Goal: Transaction & Acquisition: Obtain resource

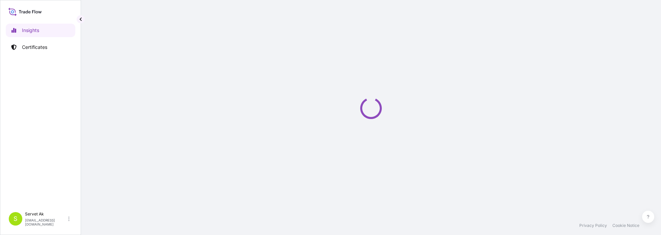
select select "2025"
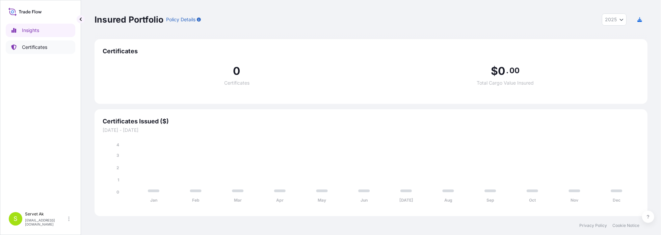
click at [37, 51] on link "Certificates" at bounding box center [41, 48] width 70 height 14
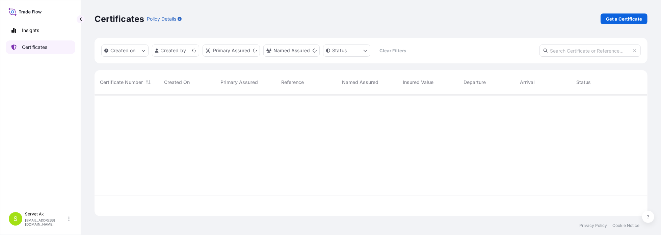
scroll to position [121, 548]
click at [611, 17] on p "Get a Certificate" at bounding box center [624, 19] width 36 height 7
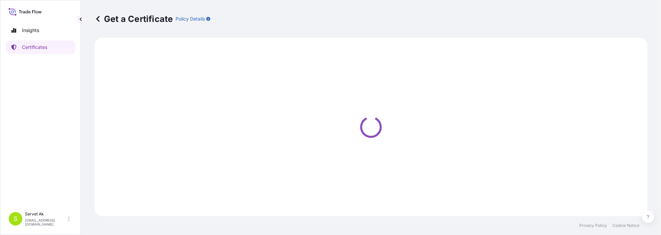
select select "Sea"
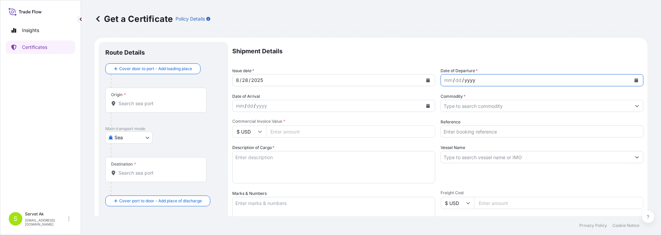
click at [469, 81] on div "yyyy" at bounding box center [470, 80] width 12 height 8
click at [635, 79] on icon "Calendar" at bounding box center [637, 80] width 4 height 4
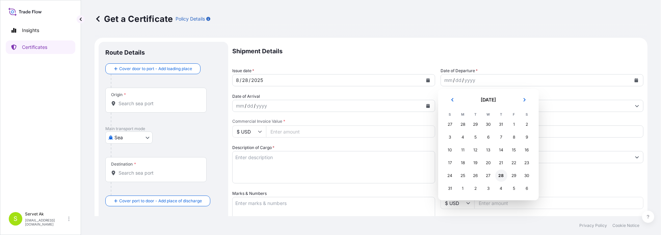
click at [502, 177] on div "28" at bounding box center [501, 176] width 12 height 12
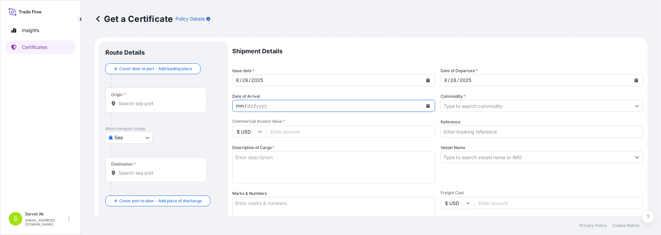
click at [287, 104] on div "mm / dd / yyyy" at bounding box center [328, 106] width 190 height 12
click at [426, 105] on icon "Calendar" at bounding box center [428, 106] width 4 height 4
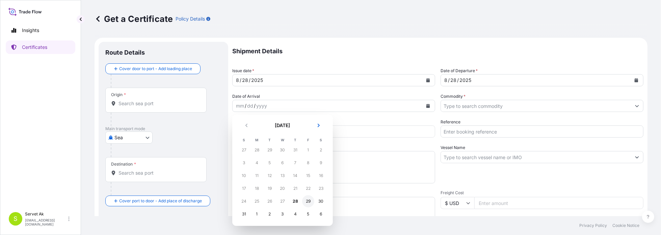
click at [307, 202] on div "29" at bounding box center [308, 201] width 12 height 12
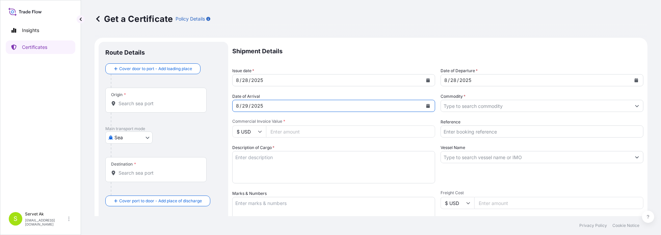
click at [423, 109] on button "Calendar" at bounding box center [428, 106] width 11 height 11
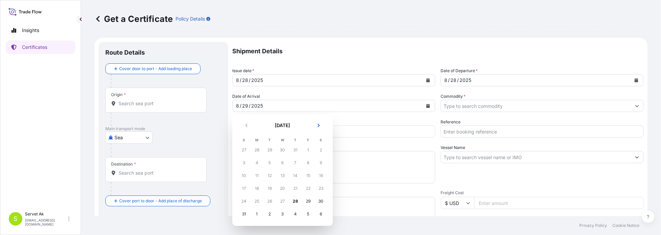
click at [244, 200] on div "24" at bounding box center [244, 201] width 12 height 12
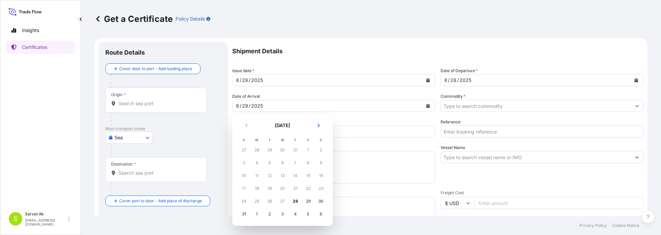
click at [244, 200] on div "24" at bounding box center [244, 201] width 12 height 12
click at [248, 201] on div "24" at bounding box center [244, 201] width 12 height 12
click at [247, 201] on div "24" at bounding box center [244, 201] width 12 height 12
click at [257, 201] on div "25" at bounding box center [257, 201] width 12 height 12
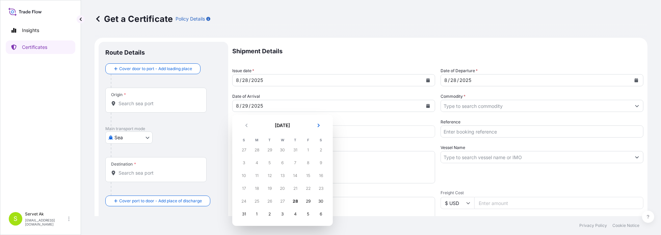
click at [257, 201] on div "25" at bounding box center [257, 201] width 12 height 12
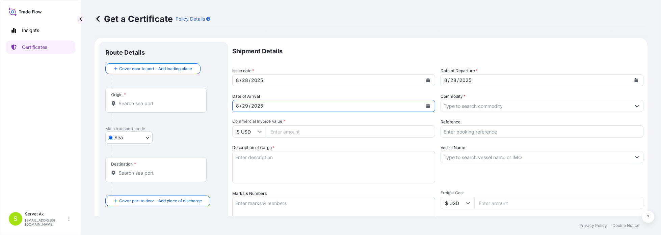
click at [428, 105] on button "Calendar" at bounding box center [428, 106] width 11 height 11
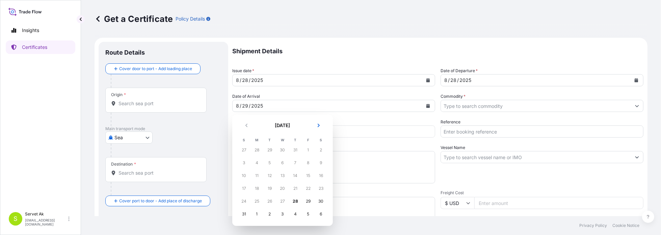
click at [269, 175] on div "12" at bounding box center [270, 176] width 12 height 12
click at [296, 201] on div "28" at bounding box center [295, 201] width 12 height 12
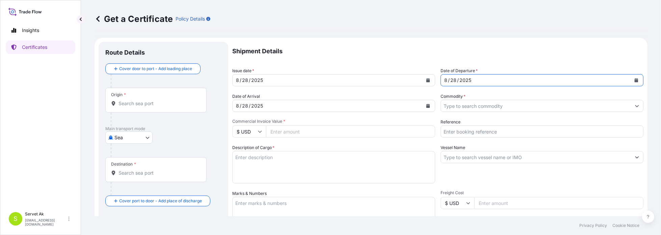
click at [481, 82] on div "[DATE]" at bounding box center [536, 80] width 190 height 12
click at [635, 78] on button "Calendar" at bounding box center [636, 80] width 11 height 11
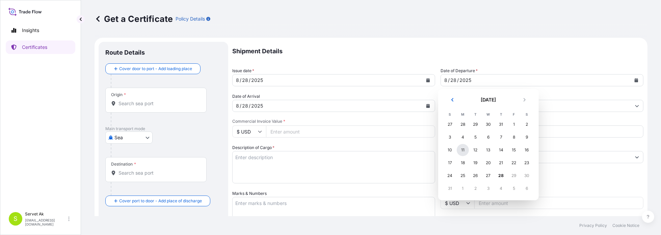
click at [463, 153] on div "11" at bounding box center [463, 150] width 12 height 12
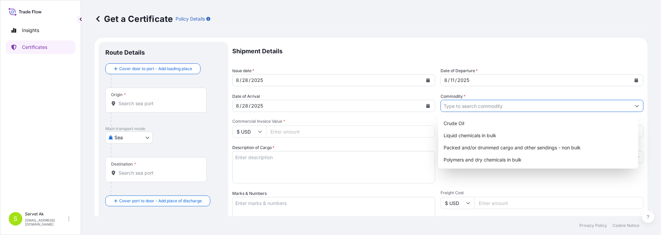
click at [483, 108] on input "Commodity *" at bounding box center [536, 106] width 190 height 12
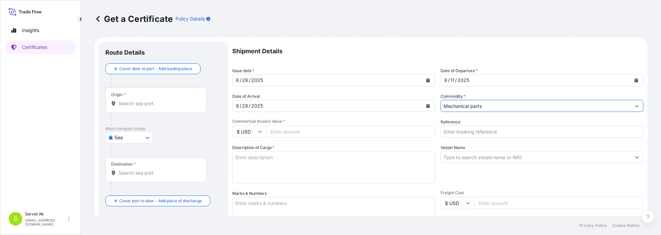
type input "Mechanical parts"
click at [265, 133] on input "$ USD" at bounding box center [249, 132] width 34 height 12
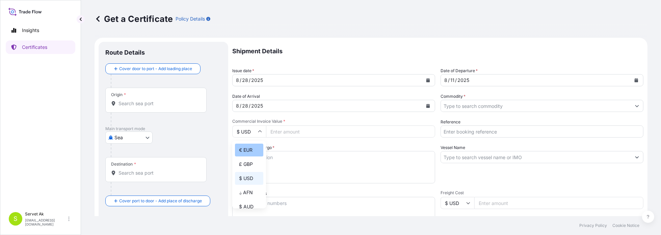
click at [247, 151] on div "€ EUR" at bounding box center [249, 150] width 28 height 13
type input "€ EUR"
click at [305, 132] on input "Commercial Invoice Value *" at bounding box center [350, 132] width 169 height 12
click at [481, 134] on input "Reference" at bounding box center [542, 132] width 203 height 12
paste input "4405796505"
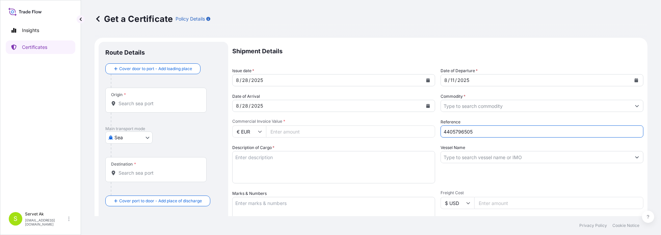
type input "4405796505"
click at [284, 169] on textarea "Description of Cargo *" at bounding box center [333, 167] width 203 height 32
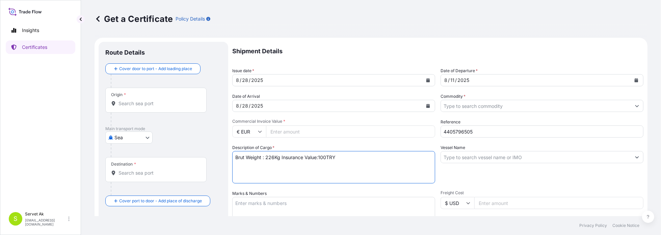
type textarea "Brut Weight : 226Kg Insurance Value:100TRY"
click at [497, 161] on input "Vessel Name" at bounding box center [536, 157] width 190 height 12
paste input "UPS2025000177389"
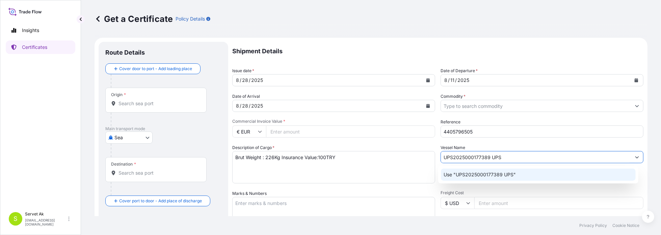
type input "UPS2025000177389 UPS"
click at [407, 176] on textarea "Brut Weight : 226Kg Insurance Value:100TRY" at bounding box center [333, 167] width 203 height 32
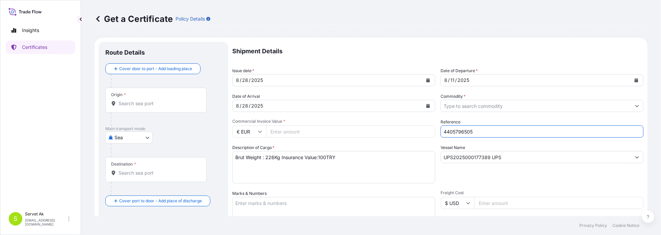
drag, startPoint x: 468, startPoint y: 130, endPoint x: 407, endPoint y: 128, distance: 61.5
click at [407, 128] on div "Shipment Details Issue date * [DATE] Date of Departure * [DATE] Date of Arrival…" at bounding box center [437, 203] width 411 height 322
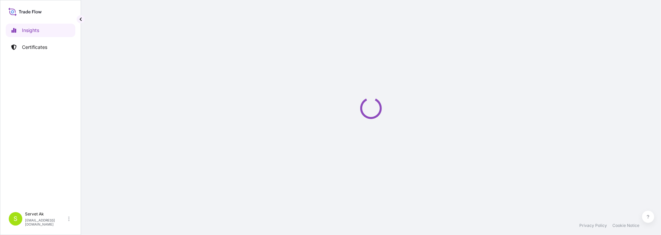
select select "2025"
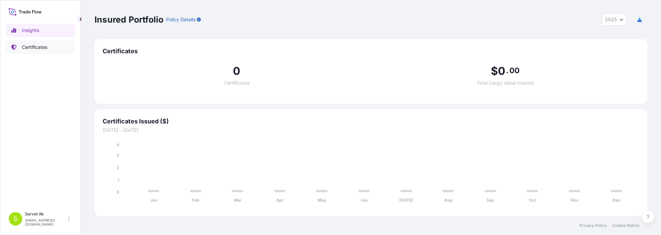
click at [51, 49] on link "Certificates" at bounding box center [41, 48] width 70 height 14
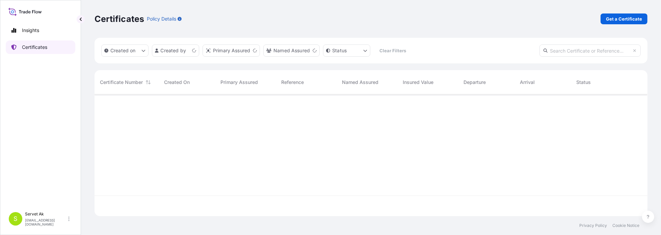
scroll to position [121, 548]
click at [624, 16] on p "Get a Certificate" at bounding box center [624, 19] width 36 height 7
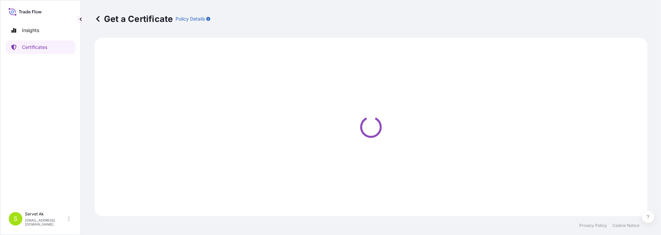
select select "Sea"
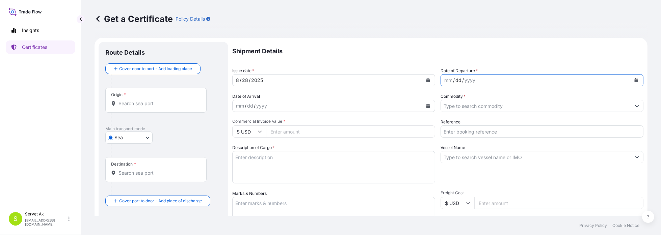
click at [455, 81] on div "dd" at bounding box center [458, 80] width 7 height 8
click at [631, 82] on button "Calendar" at bounding box center [636, 80] width 11 height 11
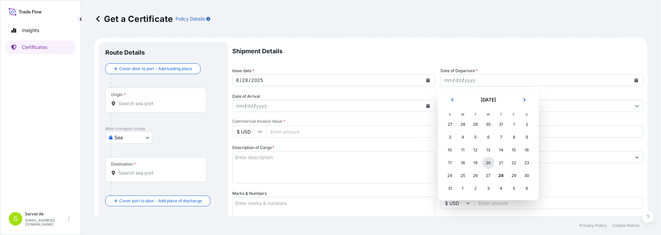
click at [484, 163] on div "20" at bounding box center [488, 163] width 12 height 12
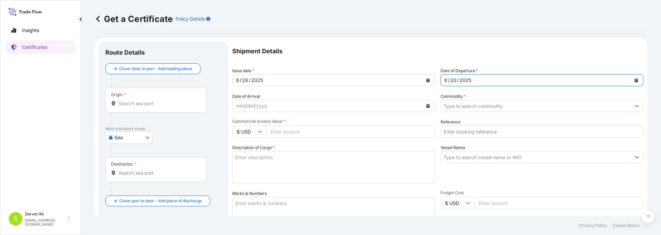
click at [254, 102] on div "/" at bounding box center [255, 106] width 2 height 8
click at [426, 106] on icon "Calendar" at bounding box center [428, 106] width 4 height 4
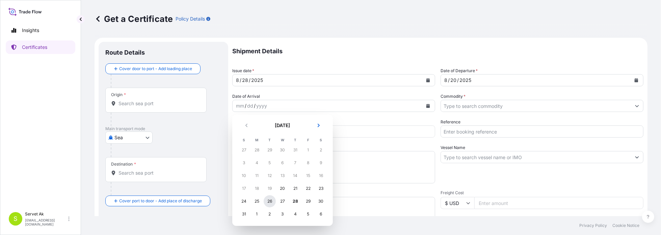
click at [272, 202] on div "26" at bounding box center [270, 201] width 12 height 12
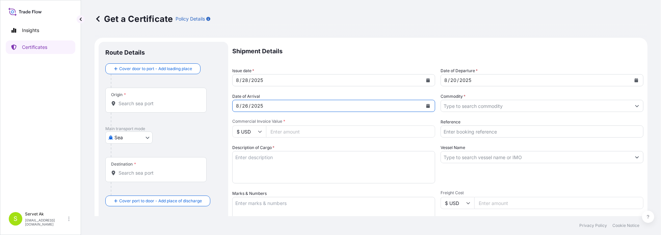
click at [471, 109] on input "Commodity *" at bounding box center [536, 106] width 190 height 12
type input "Mechanical Parts"
click at [257, 129] on input "$ USD" at bounding box center [249, 132] width 34 height 12
click at [245, 152] on div "€ EUR" at bounding box center [249, 150] width 28 height 13
type input "€ EUR"
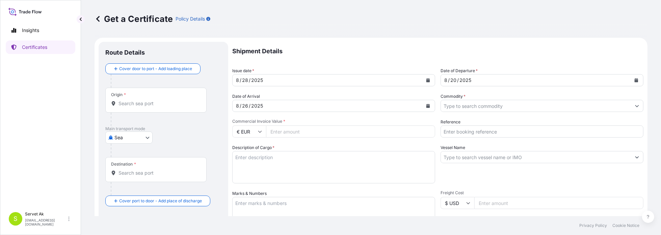
click at [465, 133] on input "Reference" at bounding box center [542, 132] width 203 height 12
type input "4405796505"
type input "UPS2025000177389 UPS"
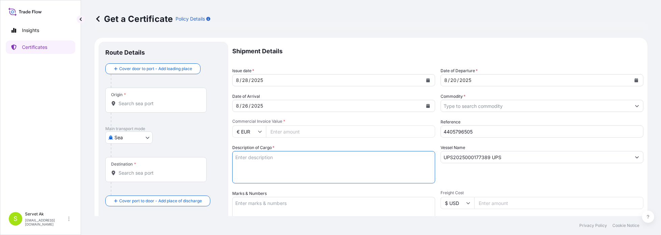
click at [311, 161] on textarea "Description of Cargo *" at bounding box center [333, 167] width 203 height 32
click at [264, 160] on textarea "Brut Weight: Insurance Value :100TRY" at bounding box center [333, 167] width 203 height 32
type textarea "Brut Weight: 226Kg Insurance Value :100TRY"
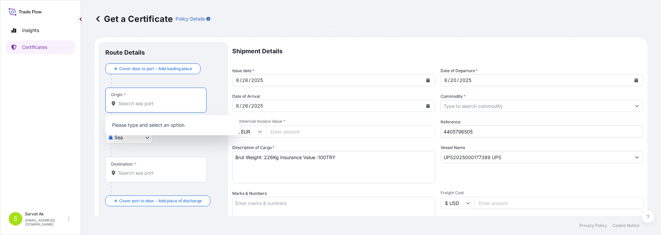
click at [161, 105] on input "Origin *" at bounding box center [158, 103] width 80 height 7
type input "G"
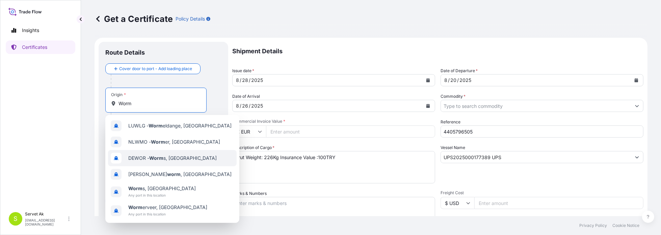
click at [168, 158] on span "DEWOR - Worm s, Germany" at bounding box center [172, 158] width 88 height 7
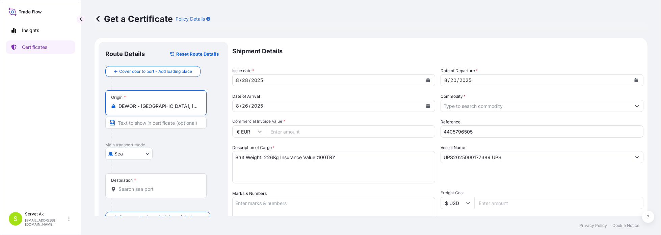
type input "DEWOR - Worms, Germany"
click at [149, 156] on body "3 options available. 0 options available. 3 options available. 0 options availa…" at bounding box center [330, 117] width 661 height 235
click at [131, 175] on div "Air" at bounding box center [129, 171] width 42 height 12
select select "Air"
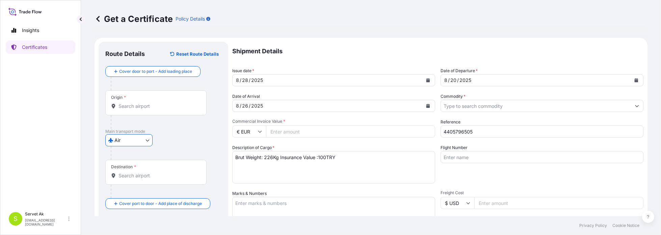
click at [143, 175] on input "Destination *" at bounding box center [158, 176] width 80 height 7
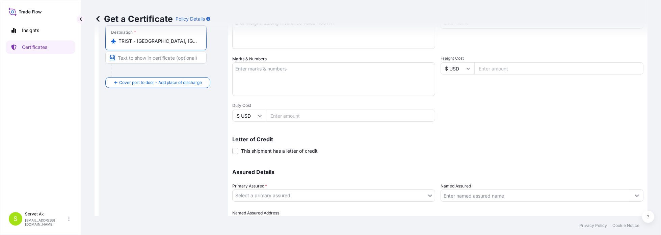
scroll to position [135, 0]
type input "TRIST - Istanbul, Turkey"
click at [263, 194] on body "Insights Certificates S Servet Ak servet.ak@lyondellbasell.com Get a Certificat…" at bounding box center [330, 117] width 661 height 235
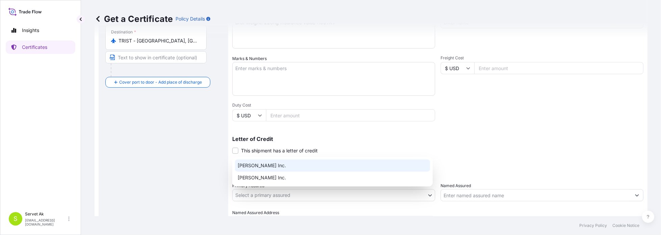
click at [262, 171] on div "[PERSON_NAME] Inc." at bounding box center [332, 166] width 195 height 12
select select "32057"
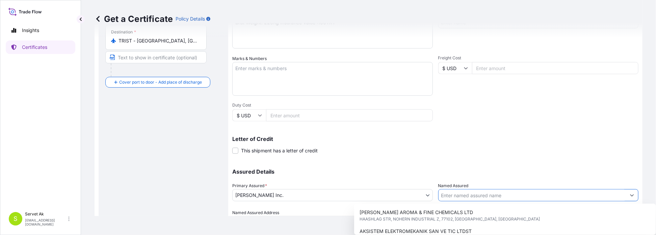
click at [468, 192] on input "Named Assured" at bounding box center [533, 195] width 188 height 12
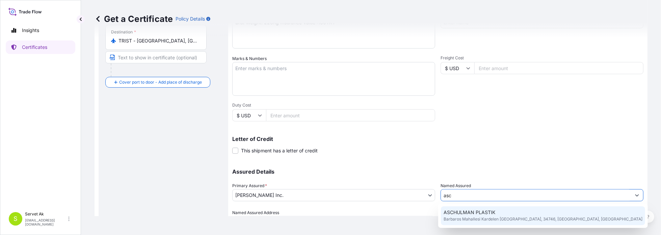
click at [468, 212] on span "ASCHULMAN PLASTIK" at bounding box center [470, 212] width 52 height 7
type input "ASCHULMAN PLASTIK"
type input "Barbaros Mahallesi Kardelen Sokak"
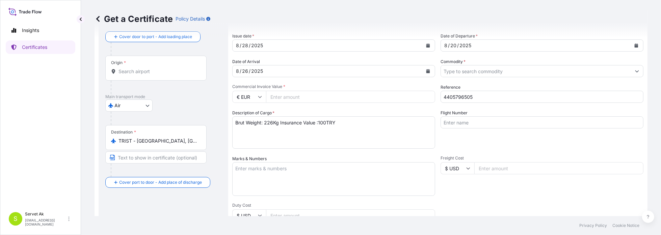
scroll to position [1, 0]
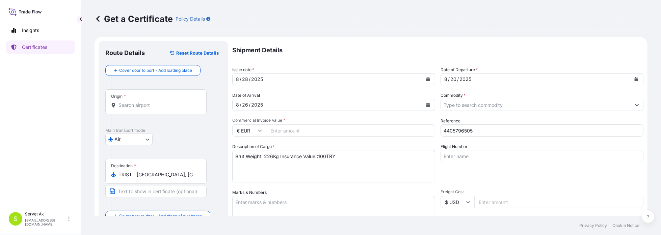
type input "ASCHULMAN PLASTIK"
click at [473, 156] on input "Flight Number" at bounding box center [542, 156] width 203 height 12
paste input "UPS2025000177389"
type input "UPS2025000177389"
click at [338, 168] on textarea "Brut Weight: 226Kg Insurance Value :100TRY" at bounding box center [333, 166] width 203 height 32
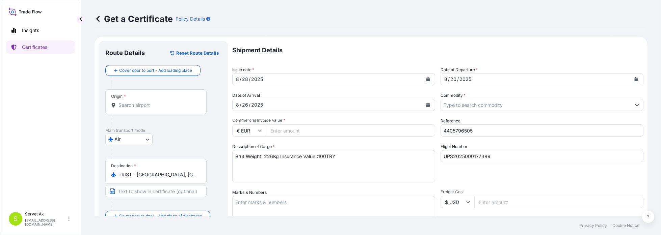
click at [307, 134] on input "Commercial Invoice Value *" at bounding box center [350, 131] width 169 height 12
click at [432, 185] on div "Shipment Details Issue date * 8 / 28 / 2025 Date of Departure * 8 / 20 / 2025 D…" at bounding box center [437, 202] width 411 height 322
click at [283, 132] on input "1152494" at bounding box center [350, 131] width 169 height 12
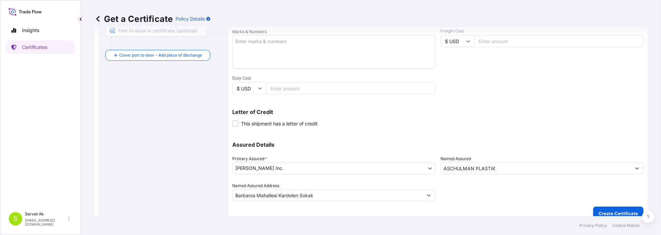
scroll to position [170, 0]
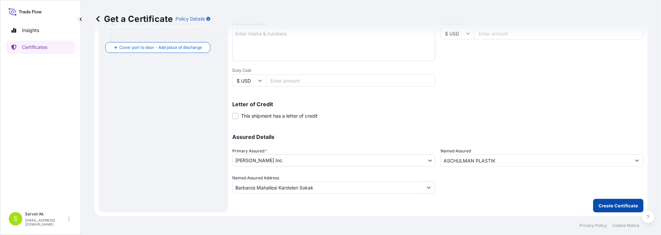
type input "11524.94"
click at [599, 204] on p "Create Certificate" at bounding box center [618, 206] width 39 height 7
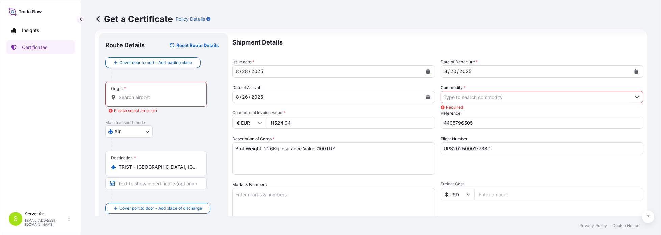
scroll to position [1, 0]
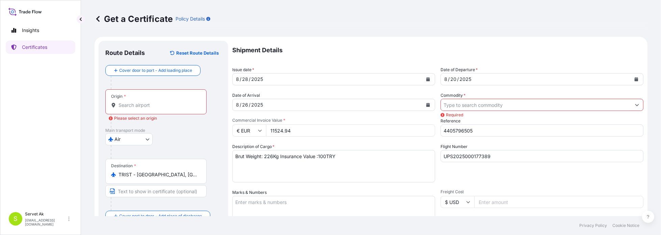
click at [149, 104] on input "Origin * Please select an origin" at bounding box center [158, 105] width 80 height 7
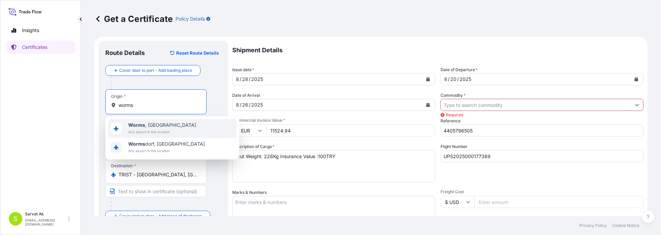
click at [150, 126] on span "Worms , Germany" at bounding box center [162, 125] width 68 height 7
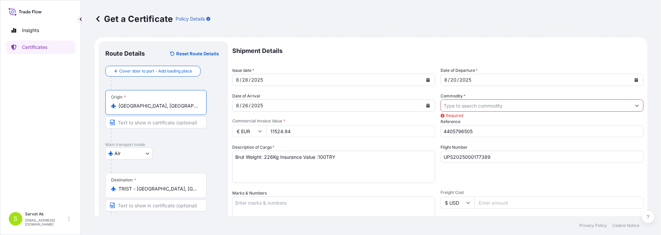
scroll to position [0, 0]
type input "Worms, Germany"
click at [461, 108] on input "Commodity *" at bounding box center [536, 106] width 190 height 12
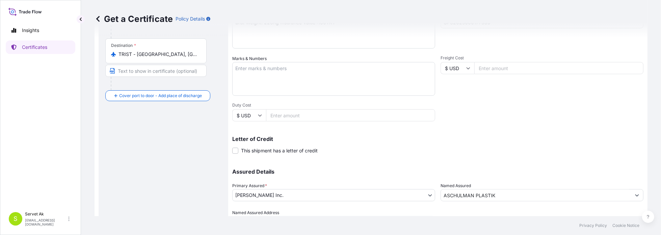
scroll to position [170, 0]
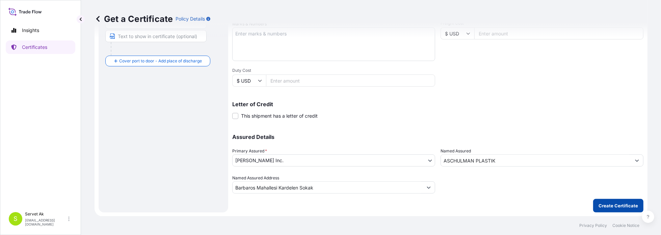
type input "Mechanical Parts"
click at [616, 207] on p "Create Certificate" at bounding box center [618, 206] width 39 height 7
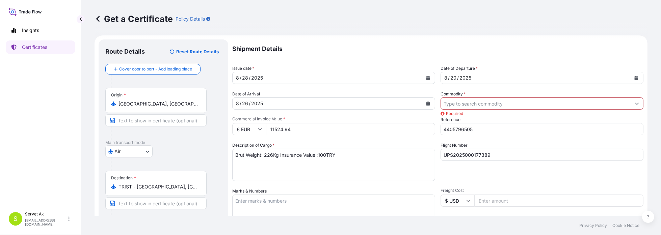
scroll to position [0, 0]
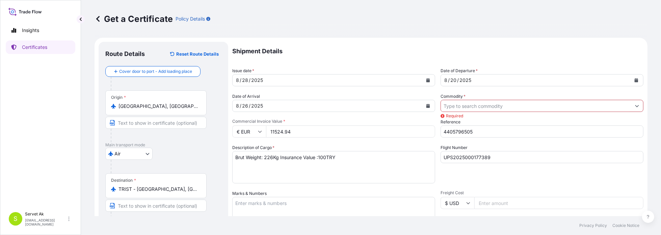
click at [483, 108] on input "Commodity *" at bounding box center [536, 106] width 190 height 12
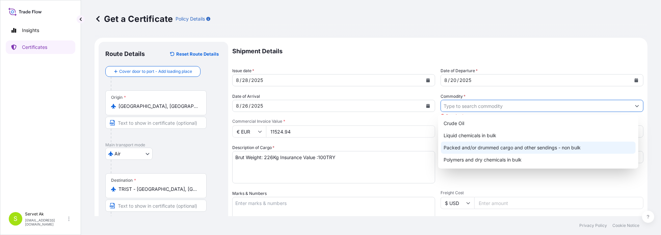
click at [482, 145] on div "Packed and/or drummed cargo and other sendings - non bulk" at bounding box center [538, 148] width 195 height 12
type input "Packed and/or drummed cargo and other sendings - non bulk"
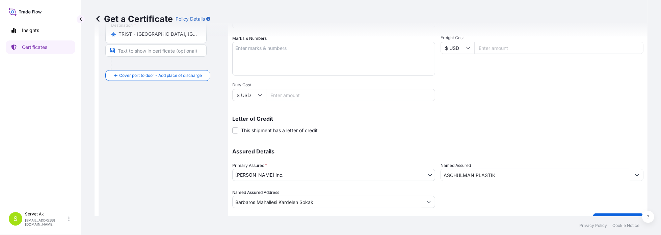
scroll to position [170, 0]
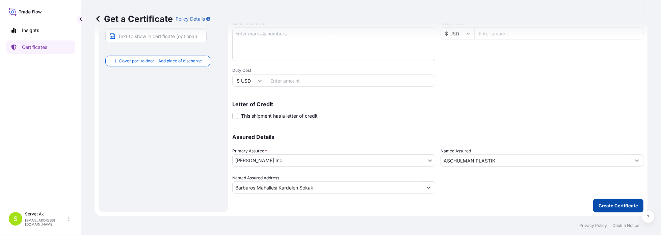
click at [605, 205] on p "Create Certificate" at bounding box center [618, 206] width 39 height 7
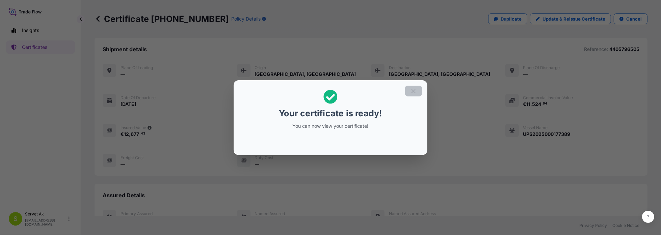
click at [412, 90] on icon "button" at bounding box center [414, 91] width 6 height 6
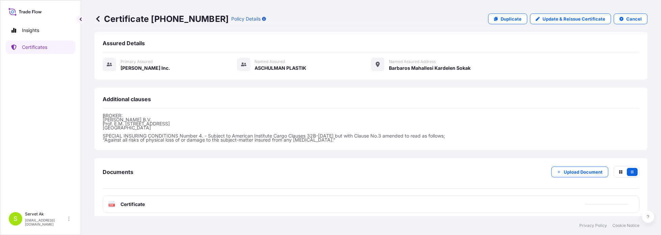
scroll to position [156, 0]
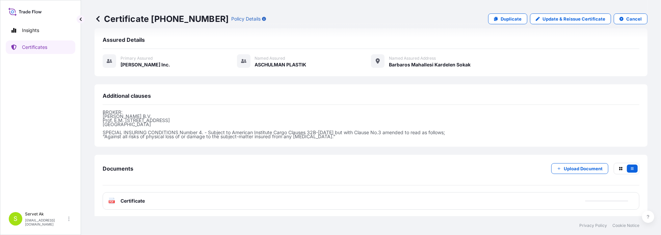
click at [147, 197] on div "PDF Certificate" at bounding box center [371, 201] width 537 height 18
click at [142, 198] on span "Certificate" at bounding box center [133, 201] width 24 height 7
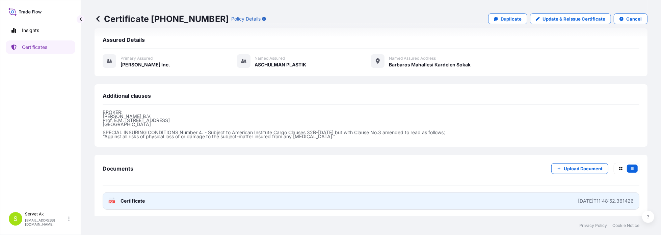
click at [130, 199] on span "Certificate" at bounding box center [133, 201] width 24 height 7
